Goal: Task Accomplishment & Management: Complete application form

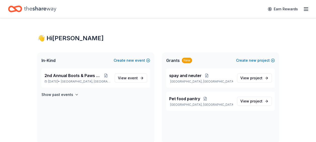
scroll to position [124, 0]
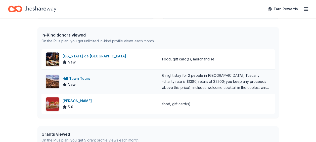
click at [223, 84] on div "6 night stay for 2 people in [GEOGRAPHIC_DATA], Tuscany (charity rate is $1380;…" at bounding box center [216, 81] width 108 height 18
click at [79, 77] on div "Hill Town Tours" at bounding box center [78, 78] width 30 height 6
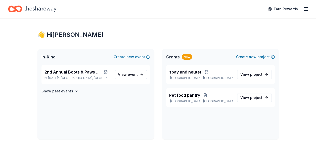
scroll to position [0, 0]
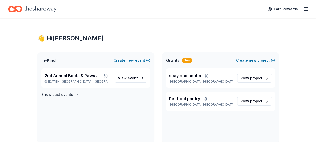
click at [306, 9] on line "button" at bounding box center [305, 9] width 4 height 0
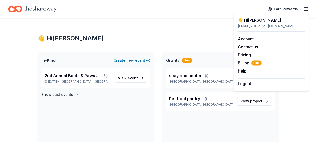
click at [254, 20] on div "👋 Hi Annette" at bounding box center [270, 20] width 67 height 6
click at [78, 76] on span "2nd Annual Boots & Paws Gala" at bounding box center [72, 75] width 57 height 6
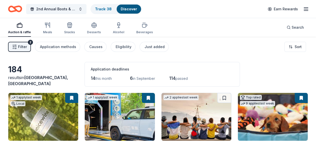
click at [69, 97] on button at bounding box center [71, 98] width 13 height 10
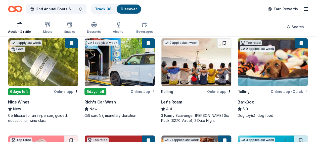
scroll to position [62, 0]
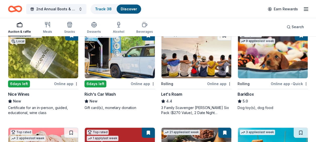
click at [72, 38] on button at bounding box center [71, 35] width 13 height 10
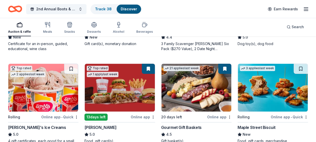
scroll to position [137, 0]
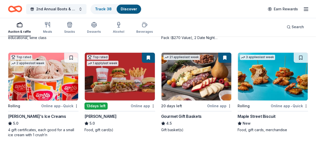
click at [225, 55] on button at bounding box center [224, 57] width 13 height 10
click at [226, 58] on button at bounding box center [224, 57] width 13 height 10
click at [224, 59] on button at bounding box center [224, 57] width 13 height 10
click at [145, 63] on img at bounding box center [120, 76] width 70 height 48
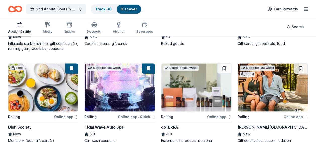
scroll to position [318, 0]
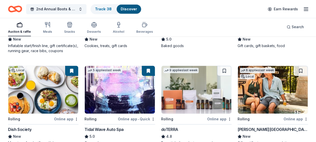
click at [281, 95] on img at bounding box center [272, 90] width 70 height 48
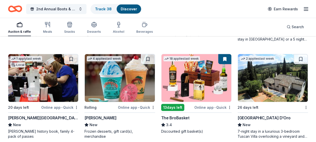
scroll to position [619, 0]
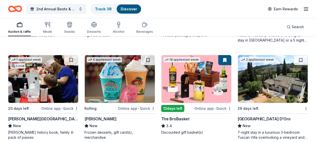
click at [214, 71] on img at bounding box center [196, 79] width 70 height 48
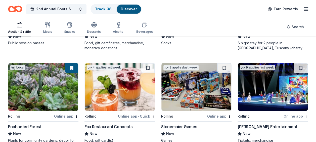
scroll to position [1275, 0]
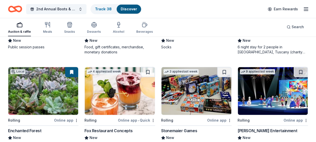
click at [70, 74] on button at bounding box center [71, 72] width 13 height 10
click at [65, 84] on img at bounding box center [43, 91] width 70 height 48
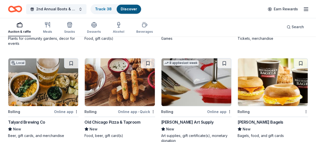
scroll to position [1386, 0]
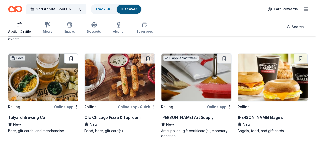
click at [72, 58] on button at bounding box center [71, 58] width 14 height 10
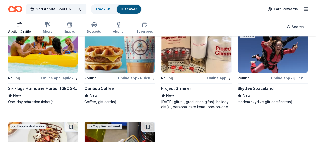
scroll to position [2082, 0]
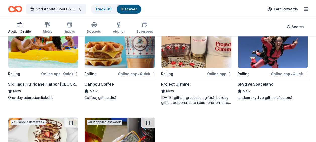
click at [283, 61] on img at bounding box center [272, 44] width 70 height 48
click at [193, 53] on img at bounding box center [196, 44] width 70 height 48
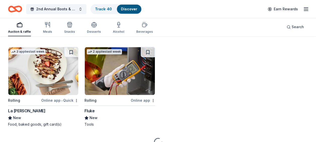
scroll to position [2162, 0]
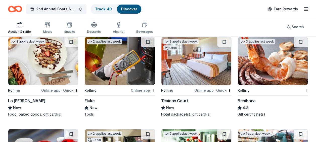
click at [201, 59] on img at bounding box center [196, 61] width 70 height 48
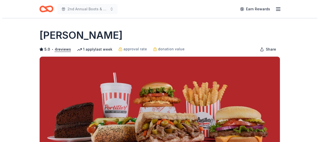
scroll to position [124, 0]
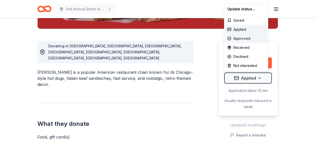
click at [248, 39] on div "Approved" at bounding box center [246, 38] width 42 height 9
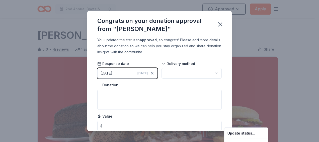
scroll to position [0, 0]
click at [255, 47] on html "2nd Annual Boots & Paws Gala Approved Apply Due in 13 days Share Portillo's 5.0…" at bounding box center [159, 71] width 319 height 142
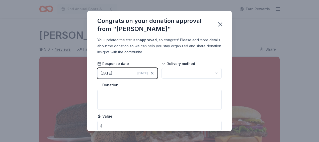
click at [212, 74] on html "2nd Annual Boots & Paws Gala Earn Rewards Due in 13 days Share Portillo's 5.0 •…" at bounding box center [159, 71] width 319 height 142
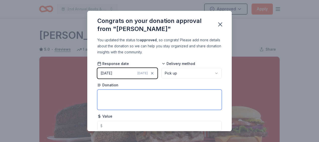
click at [193, 93] on textarea at bounding box center [159, 99] width 125 height 20
type textarea "$"
type textarea "gift card"
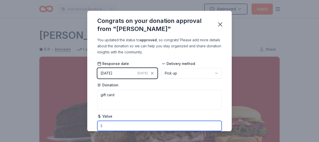
click at [165, 124] on input "text" at bounding box center [159, 125] width 125 height 10
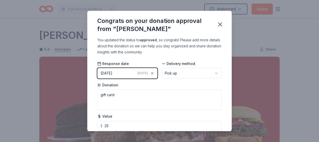
type input "25.00"
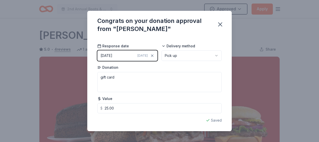
click at [212, 119] on div "Saved" at bounding box center [159, 120] width 125 height 6
click at [218, 25] on icon "button" at bounding box center [220, 24] width 7 height 7
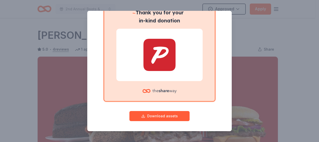
scroll to position [51, 0]
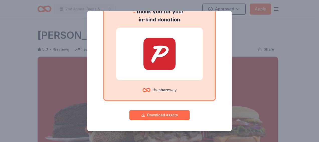
click at [167, 117] on button "Download assets" at bounding box center [160, 115] width 60 height 10
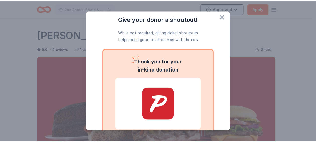
scroll to position [0, 0]
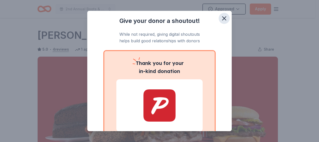
click at [223, 19] on icon "button" at bounding box center [225, 19] width 4 height 4
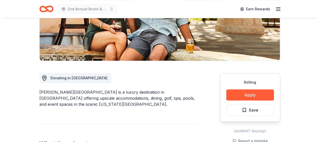
scroll to position [92, 0]
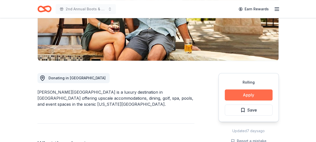
click at [251, 94] on button "Apply" at bounding box center [248, 94] width 48 height 11
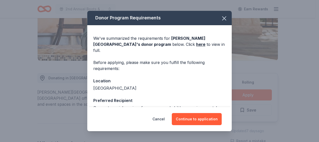
click at [251, 94] on div "Donor Program Requirements We've summarized the requirements for La Cantera Res…" at bounding box center [159, 71] width 319 height 142
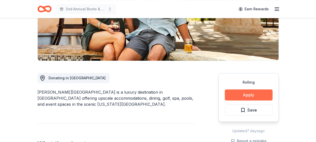
click at [254, 95] on button "Apply" at bounding box center [248, 94] width 48 height 11
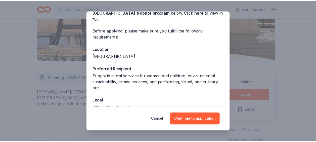
scroll to position [35, 0]
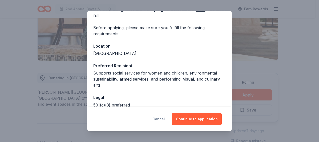
click at [159, 114] on button "Cancel" at bounding box center [159, 119] width 12 height 12
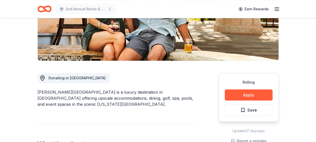
click at [159, 114] on button "Cancel" at bounding box center [157, 117] width 12 height 12
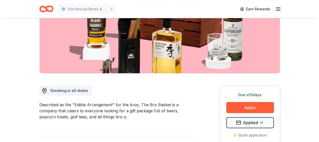
scroll to position [81, 0]
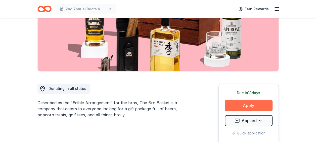
click at [252, 105] on button "Apply" at bounding box center [248, 105] width 48 height 11
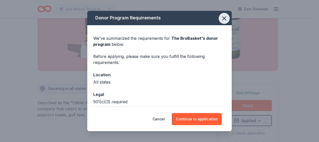
click at [221, 18] on icon "button" at bounding box center [224, 18] width 7 height 7
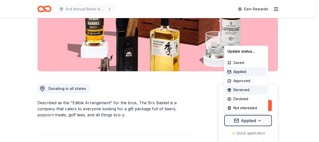
click at [251, 88] on div "Received" at bounding box center [246, 89] width 42 height 9
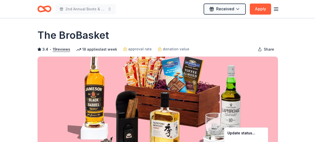
scroll to position [0, 0]
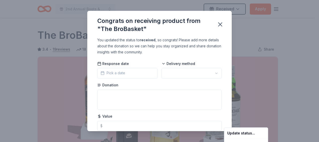
click at [211, 74] on html "2nd Annual Boots & Paws Gala Received Apply Due in 13 days Share The BroBasket …" at bounding box center [159, 71] width 319 height 142
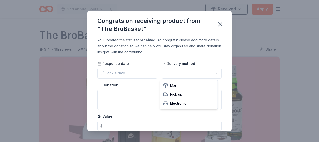
scroll to position [0, 0]
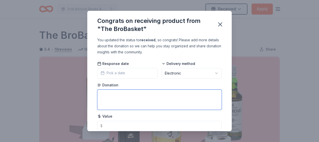
click at [163, 96] on textarea at bounding box center [159, 99] width 125 height 20
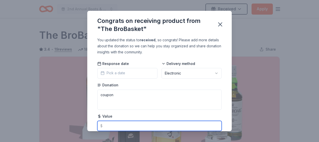
click at [126, 126] on input "text" at bounding box center [159, 125] width 125 height 10
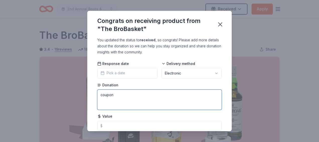
click at [125, 92] on textarea "coupon" at bounding box center [159, 99] width 125 height 20
type textarea "coupon for 35% off baskets"
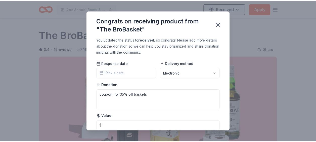
scroll to position [18, 0]
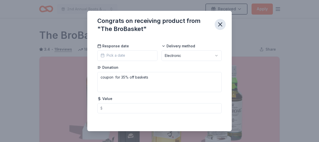
click at [221, 23] on icon "button" at bounding box center [221, 25] width 4 height 4
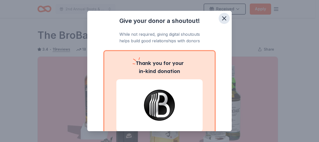
click at [221, 19] on icon "button" at bounding box center [224, 18] width 7 height 7
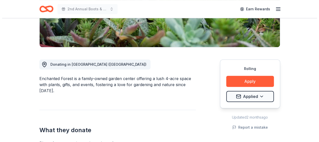
scroll to position [114, 0]
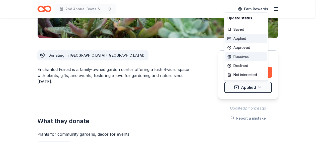
click at [248, 55] on div "Received" at bounding box center [246, 56] width 42 height 9
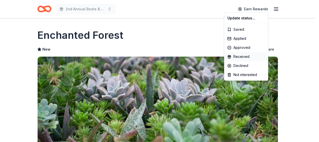
scroll to position [0, 0]
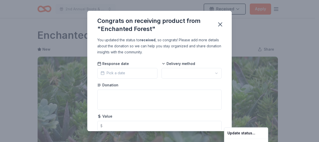
click at [211, 74] on html "2nd Annual Boots & Paws Gala Received Apply Rolling Share Enchanted Forest New …" at bounding box center [159, 71] width 319 height 142
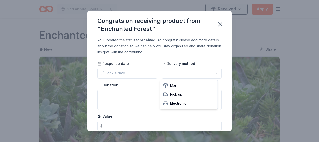
click at [211, 74] on html "2nd Annual Boots & Paws Gala Received Apply Rolling Share Enchanted Forest New …" at bounding box center [159, 71] width 319 height 142
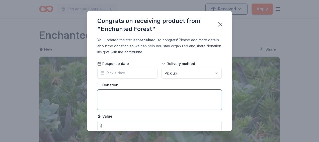
click at [184, 94] on textarea at bounding box center [159, 99] width 125 height 20
type textarea "gift card/ plant"
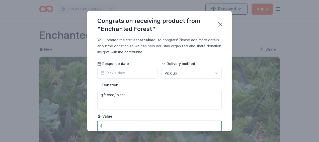
click at [152, 123] on input "text" at bounding box center [159, 125] width 125 height 10
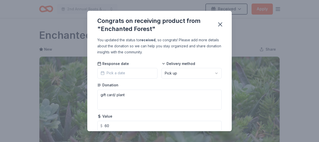
type input "60.00"
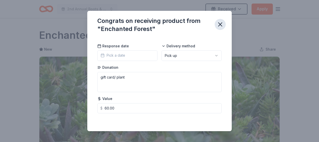
click at [219, 24] on icon "button" at bounding box center [220, 24] width 7 height 7
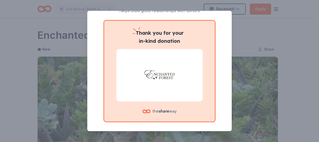
scroll to position [40, 0]
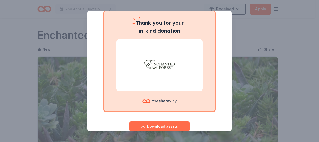
click at [173, 125] on button "Download assets" at bounding box center [160, 126] width 60 height 10
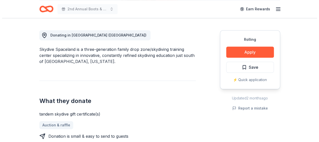
scroll to position [141, 0]
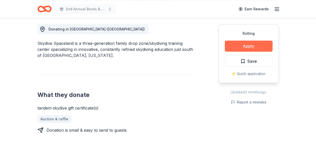
click at [250, 50] on button "Apply" at bounding box center [248, 45] width 48 height 11
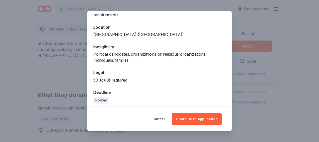
scroll to position [50, 0]
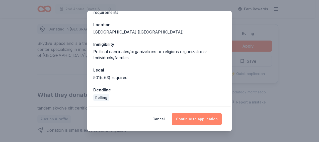
click at [200, 118] on button "Continue to application" at bounding box center [197, 119] width 50 height 12
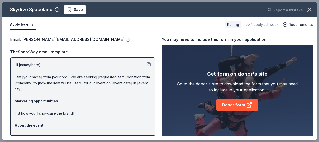
drag, startPoint x: 200, startPoint y: 118, endPoint x: 149, endPoint y: 119, distance: 51.0
click at [149, 119] on div "Email : Nicole@skydivespaceland.com Email : Nicole@skydivespaceland.com TheShar…" at bounding box center [159, 86] width 315 height 108
click at [158, 128] on div "Email : Nicole@skydivespaceland.com Email : Nicole@skydivespaceland.com TheShar…" at bounding box center [159, 86] width 315 height 108
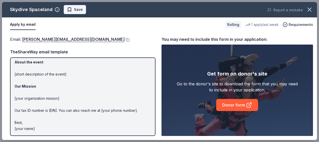
click at [81, 9] on button "Save" at bounding box center [75, 9] width 22 height 9
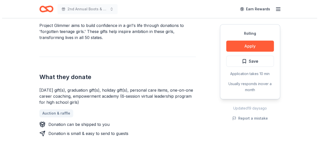
scroll to position [161, 0]
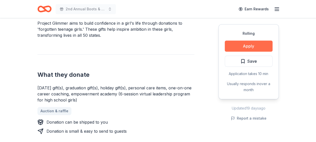
click at [254, 46] on button "Apply" at bounding box center [248, 45] width 48 height 11
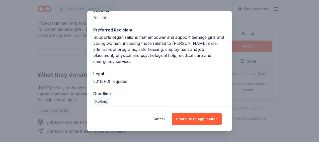
scroll to position [68, 0]
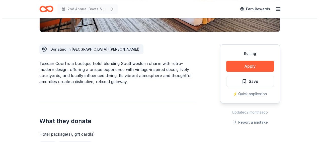
scroll to position [131, 0]
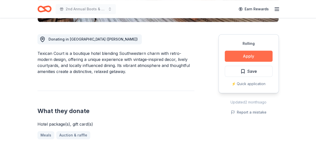
click at [253, 57] on button "Apply" at bounding box center [248, 55] width 48 height 11
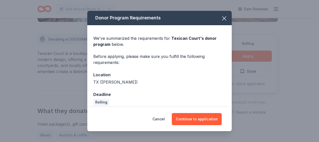
scroll to position [5, 0]
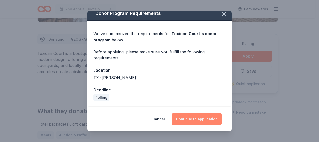
click at [210, 114] on button "Continue to application" at bounding box center [197, 119] width 50 height 12
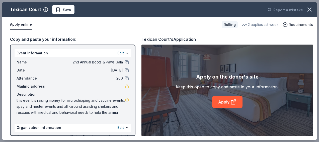
scroll to position [52, 0]
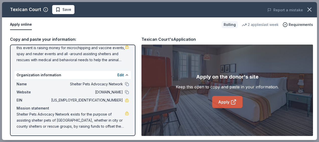
click at [223, 106] on link "Apply" at bounding box center [227, 102] width 30 height 12
